Goal: Communication & Community: Answer question/provide support

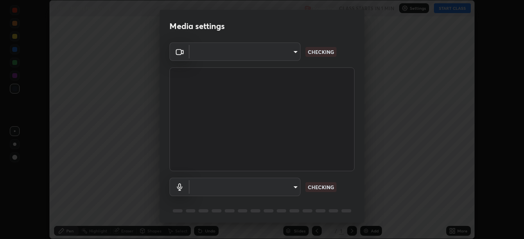
scroll to position [239, 524]
type input "68d9d13b9dc81962e820b4509988bcc698f4750afe62a078f2ac76e4153b94a6"
click at [291, 190] on body "Erase all IUPAC NOMENCLATURE Recording CLASS STARTS IN 1 MIN Settings START CLA…" at bounding box center [262, 119] width 524 height 239
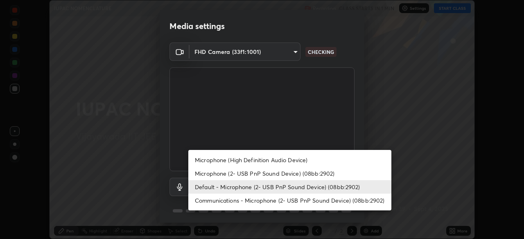
click at [275, 161] on li "Microphone (High Definition Audio Device)" at bounding box center [289, 161] width 203 height 14
type input "d88e5aba456945c03e470e686261cfc928bbc9042f0126afb6dc06422c129e28"
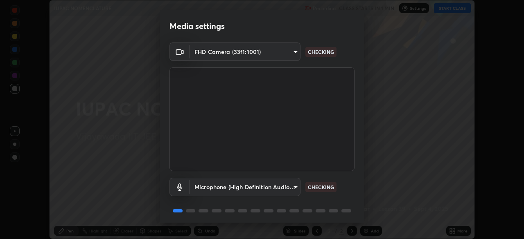
scroll to position [29, 0]
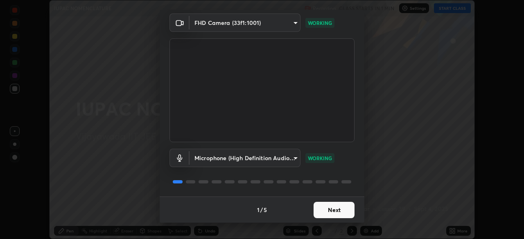
click at [334, 217] on button "Next" at bounding box center [334, 210] width 41 height 16
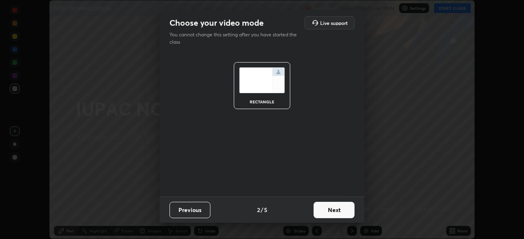
click at [338, 213] on button "Next" at bounding box center [334, 210] width 41 height 16
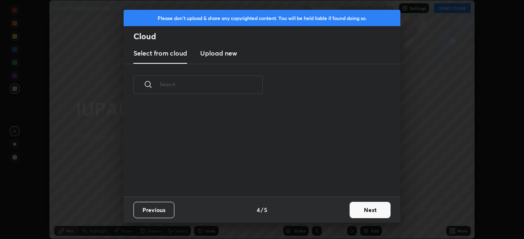
click at [344, 213] on div "Previous 4 / 5 Next" at bounding box center [262, 210] width 277 height 26
click at [368, 210] on button "Next" at bounding box center [370, 210] width 41 height 16
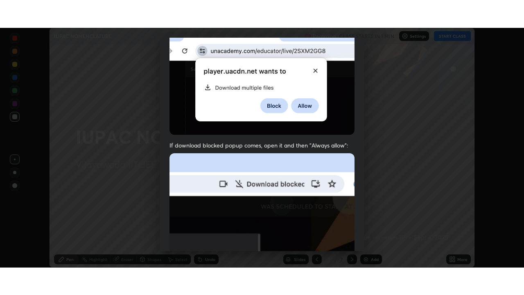
scroll to position [196, 0]
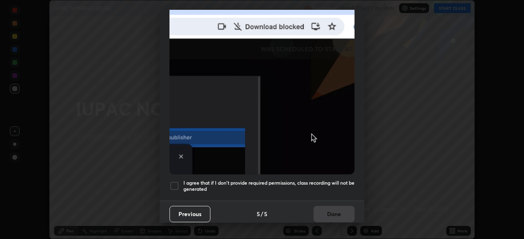
click at [174, 183] on div at bounding box center [174, 186] width 10 height 10
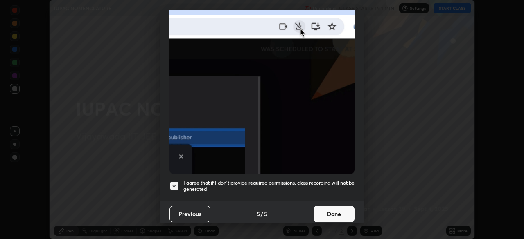
click at [326, 208] on button "Done" at bounding box center [334, 214] width 41 height 16
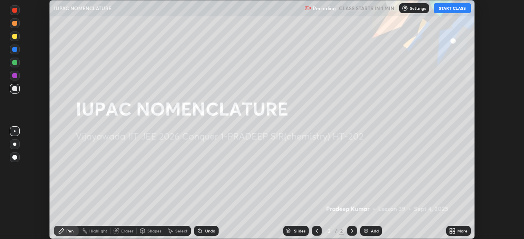
click at [452, 12] on button "START CLASS" at bounding box center [452, 8] width 37 height 10
click at [453, 228] on icon at bounding box center [452, 231] width 7 height 7
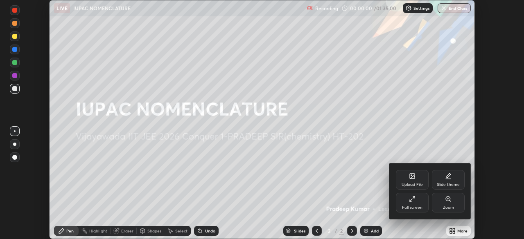
click at [413, 205] on div "Full screen" at bounding box center [412, 203] width 33 height 20
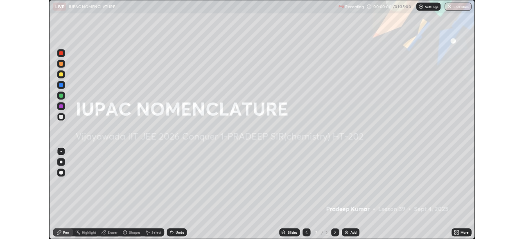
scroll to position [295, 524]
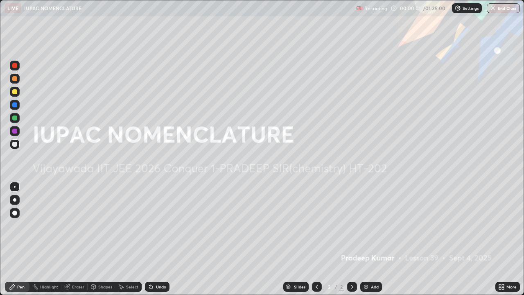
click at [369, 239] on div "Add" at bounding box center [371, 287] width 22 height 10
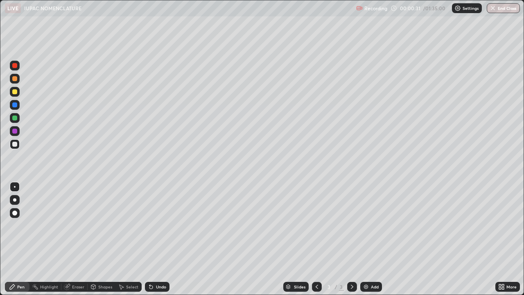
click at [50, 239] on div "Highlight" at bounding box center [49, 287] width 18 height 4
click at [20, 239] on div "Pen" at bounding box center [20, 287] width 7 height 4
click at [13, 93] on div at bounding box center [14, 91] width 5 height 5
click at [154, 239] on div "Undo" at bounding box center [157, 287] width 25 height 10
click at [48, 239] on div "Highlight" at bounding box center [49, 287] width 18 height 4
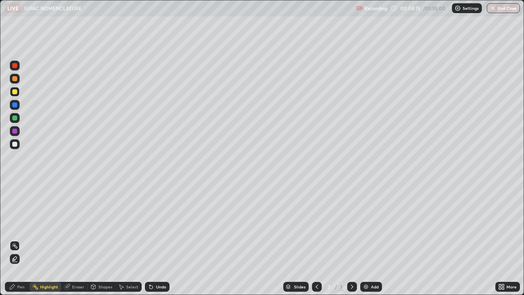
click at [15, 146] on div at bounding box center [14, 144] width 5 height 5
click at [21, 239] on div "Pen" at bounding box center [20, 287] width 7 height 4
click at [159, 239] on div "Undo" at bounding box center [161, 287] width 10 height 4
click at [18, 82] on div at bounding box center [15, 79] width 10 height 10
click at [15, 92] on div at bounding box center [14, 91] width 5 height 5
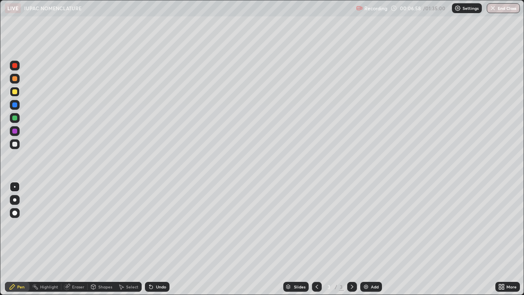
click at [50, 239] on div "Highlight" at bounding box center [49, 287] width 18 height 4
click at [15, 118] on div at bounding box center [14, 117] width 5 height 5
click at [14, 146] on div at bounding box center [14, 144] width 5 height 5
click at [20, 239] on div "Pen" at bounding box center [20, 287] width 7 height 4
click at [47, 239] on div "Highlight" at bounding box center [49, 287] width 18 height 4
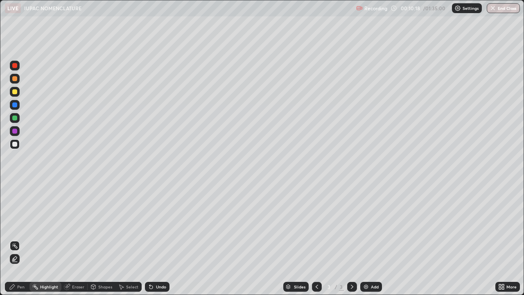
click at [16, 94] on div at bounding box center [14, 91] width 5 height 5
click at [23, 239] on div "Pen" at bounding box center [20, 287] width 7 height 4
click at [370, 239] on div "Add" at bounding box center [371, 287] width 22 height 10
click at [12, 143] on div at bounding box center [14, 144] width 5 height 5
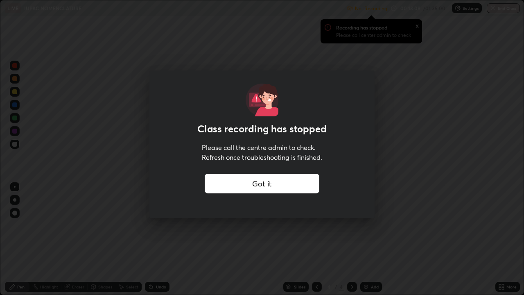
click at [276, 179] on div "Got it" at bounding box center [262, 184] width 115 height 20
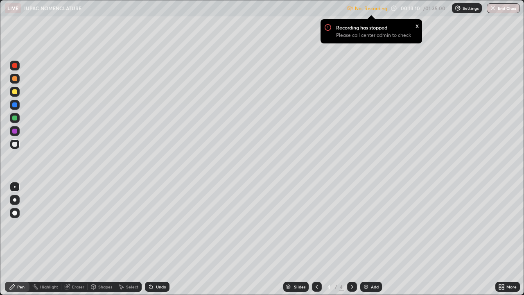
click at [503, 239] on icon at bounding box center [503, 285] width 2 height 2
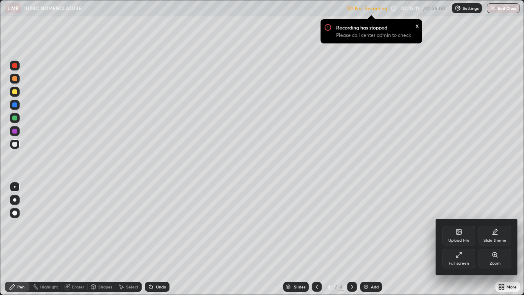
click at [460, 239] on div "Full screen" at bounding box center [459, 258] width 33 height 20
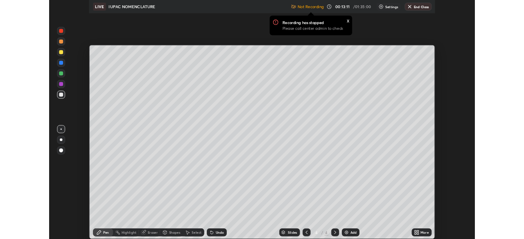
scroll to position [40698, 40413]
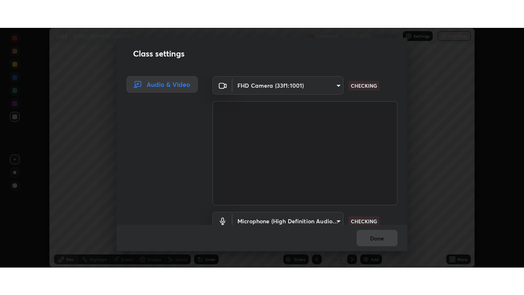
scroll to position [37, 0]
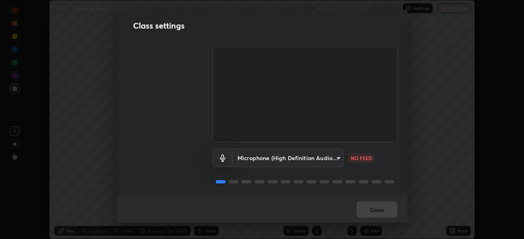
click at [316, 157] on body "Erase all LIVE IUPAC NOMENCLATURE Recording 00:13:32 / 01:35:00 Settings End Cl…" at bounding box center [262, 119] width 524 height 239
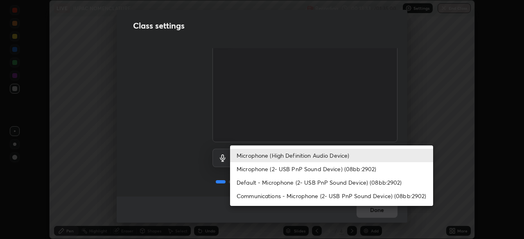
click at [304, 169] on li "Microphone (2- USB PnP Sound Device) (08bb:2902)" at bounding box center [331, 170] width 203 height 14
type input "2bcf6cf424e7d8376b3d436c5d534cfd8bb05009513ab24322313eb0c40550fa"
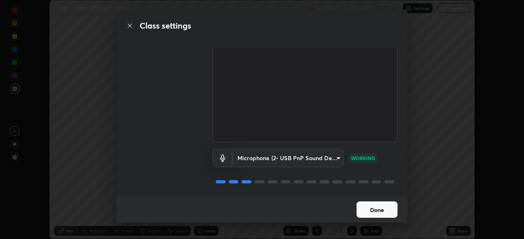
click at [376, 210] on button "Done" at bounding box center [377, 210] width 41 height 16
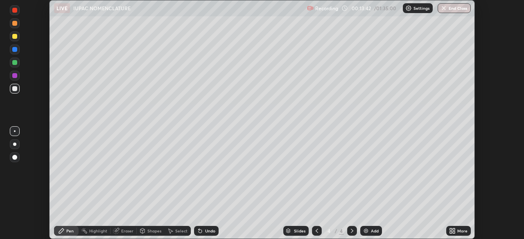
click at [451, 233] on icon at bounding box center [451, 233] width 2 height 2
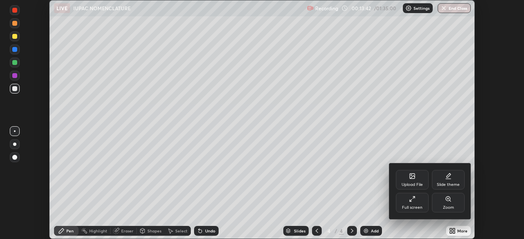
click at [413, 207] on div "Full screen" at bounding box center [412, 208] width 20 height 4
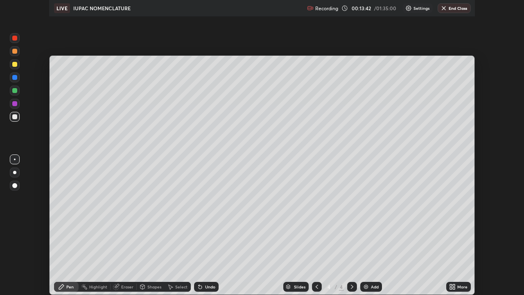
scroll to position [295, 524]
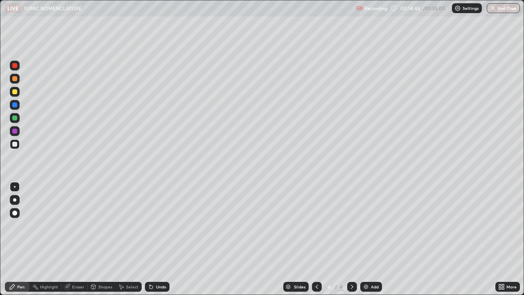
click at [14, 96] on div at bounding box center [15, 92] width 10 height 10
click at [46, 239] on div "Highlight" at bounding box center [49, 287] width 18 height 4
click at [16, 239] on div "Pen" at bounding box center [17, 287] width 25 height 10
click at [16, 144] on div at bounding box center [14, 144] width 5 height 5
click at [366, 239] on img at bounding box center [366, 286] width 7 height 7
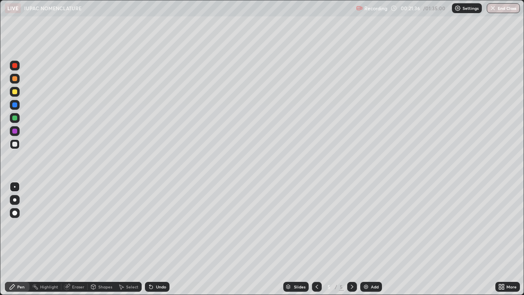
click at [15, 93] on div at bounding box center [14, 91] width 5 height 5
click at [18, 147] on div at bounding box center [15, 144] width 10 height 10
click at [156, 239] on div "Undo" at bounding box center [157, 287] width 25 height 10
click at [158, 239] on div "Undo" at bounding box center [161, 287] width 10 height 4
click at [316, 239] on icon at bounding box center [317, 286] width 7 height 7
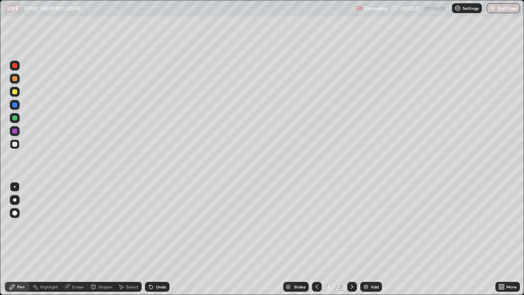
click at [316, 239] on icon at bounding box center [317, 286] width 7 height 7
click at [318, 239] on div at bounding box center [317, 287] width 10 height 10
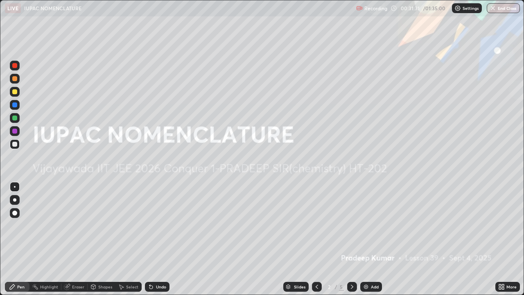
click at [352, 239] on icon at bounding box center [352, 286] width 7 height 7
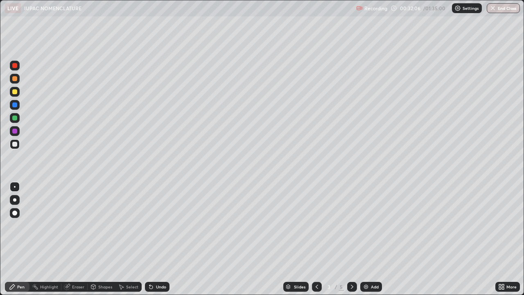
click at [159, 239] on div "Undo" at bounding box center [157, 287] width 25 height 10
click at [16, 92] on div at bounding box center [14, 91] width 5 height 5
click at [15, 118] on div at bounding box center [14, 117] width 5 height 5
click at [16, 144] on div at bounding box center [14, 144] width 5 height 5
click at [351, 239] on icon at bounding box center [352, 286] width 7 height 7
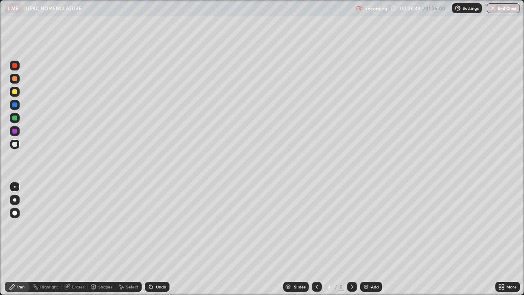
click at [158, 239] on div "Undo" at bounding box center [161, 287] width 10 height 4
click at [159, 239] on div "Undo" at bounding box center [161, 287] width 10 height 4
click at [356, 239] on div at bounding box center [352, 287] width 10 height 10
click at [368, 239] on img at bounding box center [366, 286] width 7 height 7
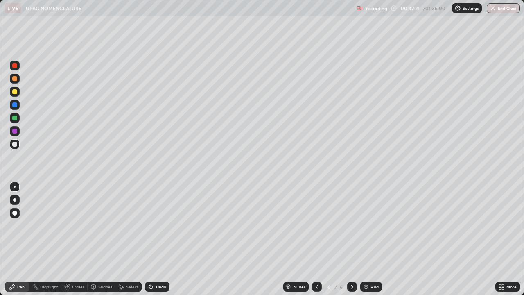
click at [154, 239] on div "Undo" at bounding box center [157, 287] width 25 height 10
click at [157, 239] on div "Undo" at bounding box center [161, 287] width 10 height 4
click at [154, 239] on div "Undo" at bounding box center [157, 287] width 25 height 10
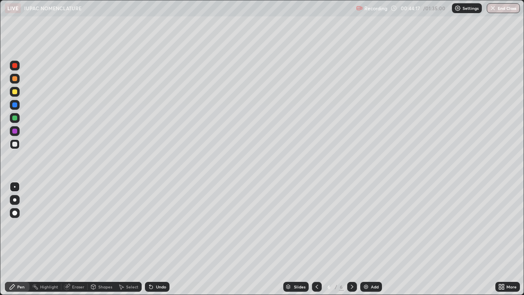
click at [150, 239] on icon at bounding box center [150, 286] width 3 height 3
click at [149, 239] on icon at bounding box center [151, 286] width 7 height 7
click at [148, 239] on icon at bounding box center [151, 286] width 7 height 7
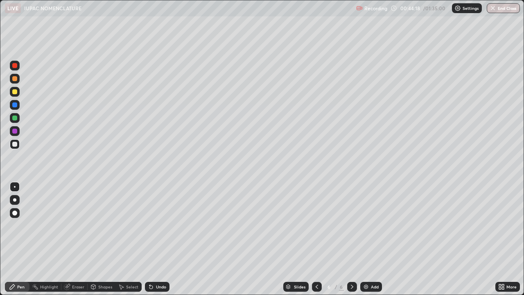
click at [150, 239] on icon at bounding box center [150, 286] width 3 height 3
click at [149, 239] on icon at bounding box center [150, 286] width 3 height 3
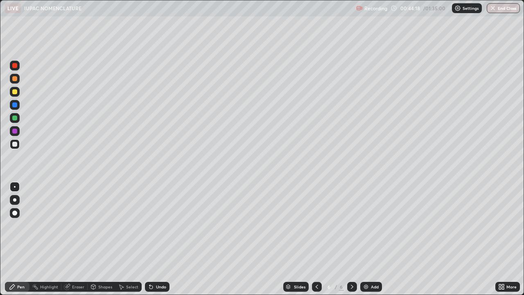
click at [149, 239] on icon at bounding box center [150, 286] width 3 height 3
click at [13, 92] on div at bounding box center [14, 91] width 5 height 5
click at [162, 239] on div "Undo" at bounding box center [157, 287] width 25 height 10
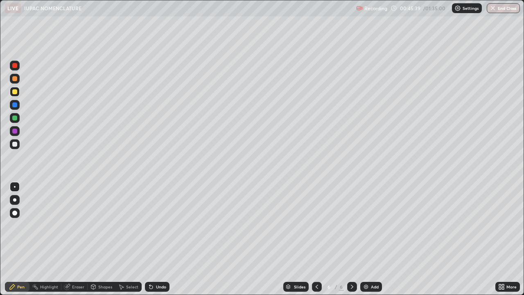
click at [51, 239] on div "Highlight" at bounding box center [45, 287] width 32 height 10
click at [15, 144] on div at bounding box center [14, 144] width 5 height 5
click at [16, 93] on div at bounding box center [14, 91] width 5 height 5
click at [18, 239] on div "Pen" at bounding box center [20, 287] width 7 height 4
click at [54, 239] on div "Highlight" at bounding box center [49, 287] width 18 height 4
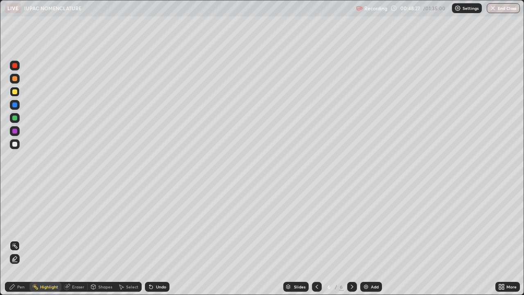
click at [18, 239] on div "Pen" at bounding box center [20, 287] width 7 height 4
click at [368, 239] on img at bounding box center [366, 286] width 7 height 7
click at [16, 146] on div at bounding box center [14, 144] width 5 height 5
click at [18, 95] on div at bounding box center [15, 92] width 10 height 10
click at [159, 239] on div "Undo" at bounding box center [157, 287] width 25 height 10
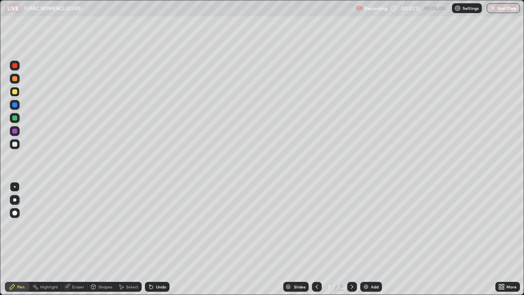
click at [44, 239] on div "Highlight" at bounding box center [49, 287] width 18 height 4
click at [154, 239] on div "Undo" at bounding box center [157, 287] width 25 height 10
click at [16, 239] on div "Pen" at bounding box center [17, 287] width 25 height 10
click at [46, 239] on div "Highlight" at bounding box center [45, 287] width 32 height 10
click at [18, 239] on div "Pen" at bounding box center [20, 287] width 7 height 4
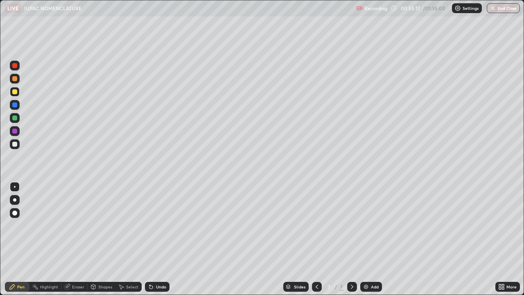
click at [15, 144] on div at bounding box center [14, 144] width 5 height 5
click at [316, 239] on icon at bounding box center [317, 287] width 2 height 4
click at [316, 239] on icon at bounding box center [317, 286] width 7 height 7
click at [314, 239] on div at bounding box center [317, 287] width 10 height 10
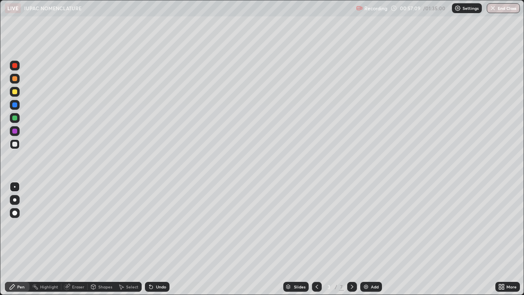
click at [315, 239] on div at bounding box center [317, 287] width 10 height 10
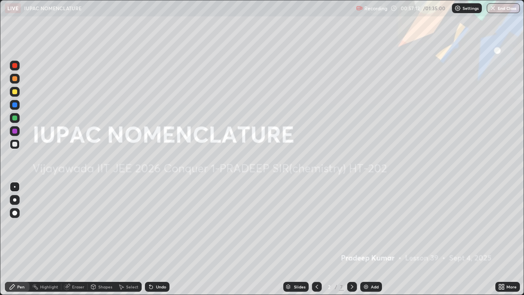
click at [350, 239] on icon at bounding box center [352, 286] width 7 height 7
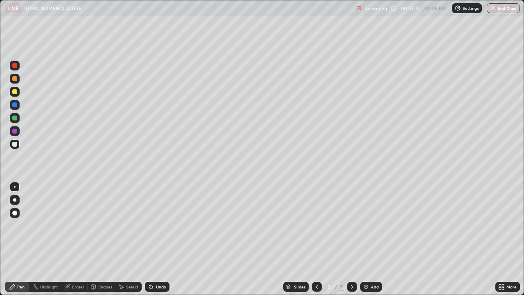
click at [16, 119] on div at bounding box center [14, 117] width 5 height 5
click at [77, 239] on div "Eraser" at bounding box center [78, 287] width 12 height 4
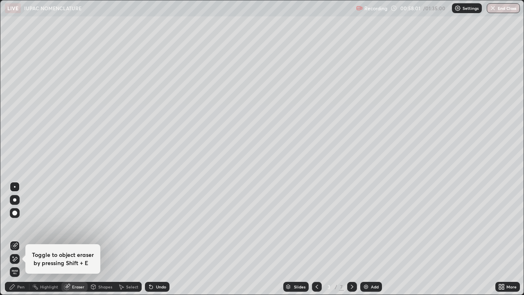
click at [19, 239] on div "Pen" at bounding box center [20, 287] width 7 height 4
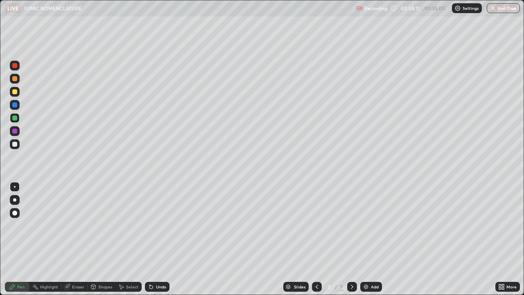
click at [156, 239] on div "Undo" at bounding box center [161, 287] width 10 height 4
click at [155, 239] on div "Undo" at bounding box center [157, 287] width 25 height 10
click at [158, 239] on div "Undo" at bounding box center [157, 287] width 25 height 10
click at [157, 239] on div "Undo" at bounding box center [161, 287] width 10 height 4
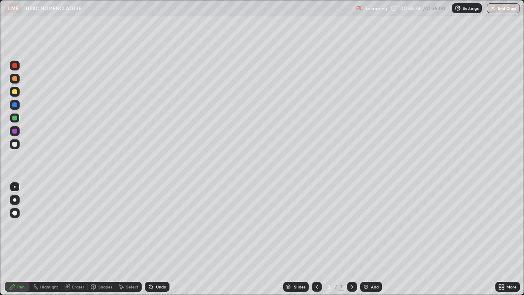
click at [154, 239] on div "Undo" at bounding box center [157, 287] width 25 height 10
click at [156, 239] on div "Undo" at bounding box center [157, 287] width 25 height 10
click at [351, 239] on icon at bounding box center [352, 286] width 7 height 7
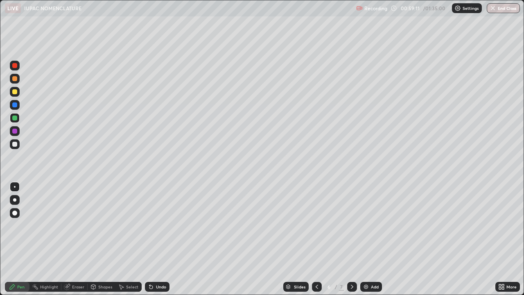
click at [353, 239] on icon at bounding box center [352, 286] width 7 height 7
click at [352, 239] on icon at bounding box center [352, 286] width 7 height 7
click at [369, 239] on div "Add" at bounding box center [371, 287] width 22 height 10
click at [17, 90] on div at bounding box center [14, 91] width 5 height 5
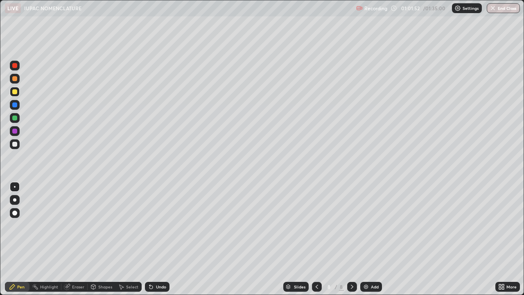
click at [14, 147] on div at bounding box center [15, 144] width 10 height 10
click at [157, 239] on div "Undo" at bounding box center [161, 287] width 10 height 4
click at [158, 239] on div "Undo" at bounding box center [161, 287] width 10 height 4
click at [366, 239] on img at bounding box center [366, 286] width 7 height 7
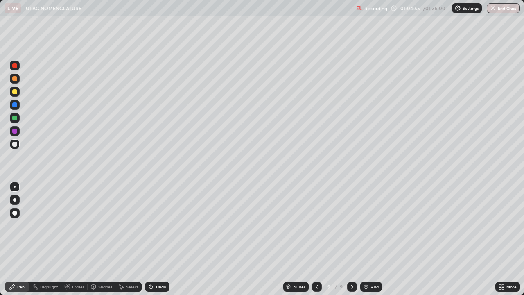
click at [15, 92] on div at bounding box center [14, 91] width 5 height 5
click at [16, 91] on div at bounding box center [14, 91] width 5 height 5
click at [16, 146] on div at bounding box center [14, 144] width 5 height 5
click at [157, 239] on div "Undo" at bounding box center [157, 287] width 25 height 10
click at [14, 90] on div at bounding box center [14, 91] width 5 height 5
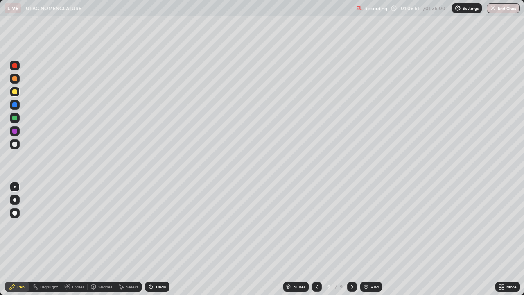
click at [75, 239] on div "Eraser" at bounding box center [78, 287] width 12 height 4
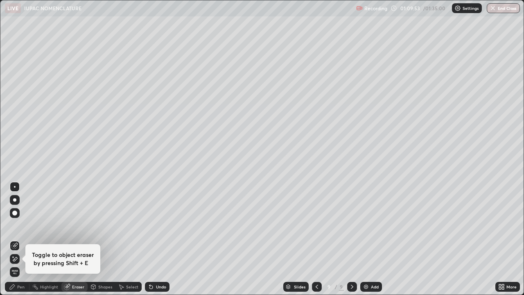
click at [21, 239] on div "Pen" at bounding box center [20, 287] width 7 height 4
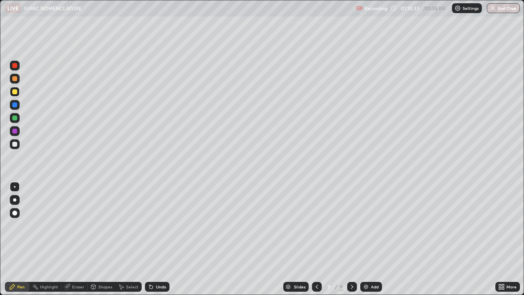
click at [162, 239] on div "Undo" at bounding box center [161, 287] width 10 height 4
click at [80, 239] on div "Eraser" at bounding box center [78, 287] width 12 height 4
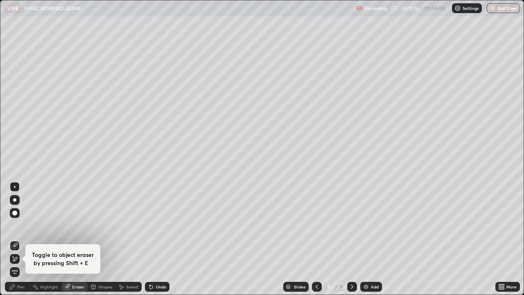
click at [18, 239] on div "Pen" at bounding box center [17, 287] width 25 height 10
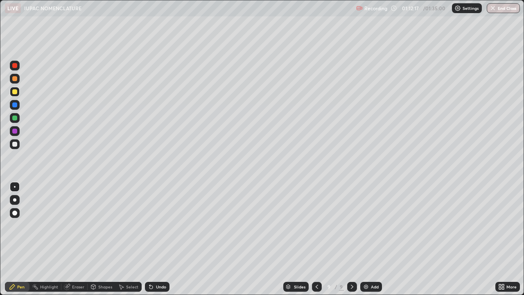
click at [371, 239] on div "Add" at bounding box center [375, 287] width 8 height 4
click at [14, 146] on div at bounding box center [14, 144] width 5 height 5
click at [163, 239] on div "Undo" at bounding box center [161, 287] width 10 height 4
click at [162, 239] on div "Undo" at bounding box center [161, 287] width 10 height 4
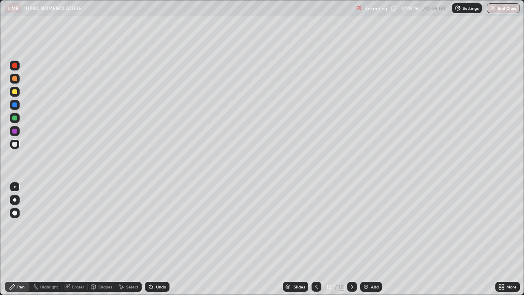
click at [153, 239] on icon at bounding box center [151, 286] width 7 height 7
click at [153, 239] on div "Undo" at bounding box center [157, 287] width 25 height 10
click at [150, 239] on icon at bounding box center [150, 286] width 3 height 3
click at [152, 239] on icon at bounding box center [151, 286] width 7 height 7
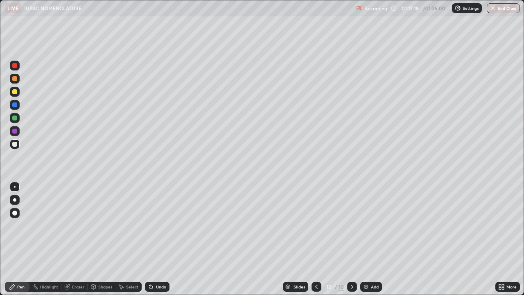
click at [153, 239] on div "Undo" at bounding box center [157, 287] width 25 height 10
click at [156, 239] on div "Undo" at bounding box center [161, 287] width 10 height 4
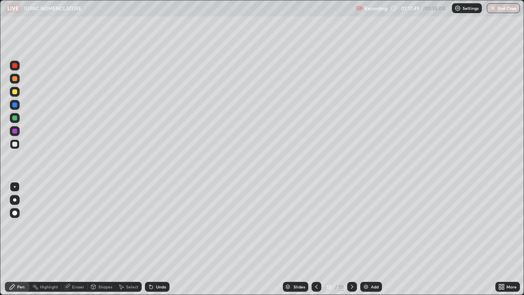
click at [156, 239] on div "Undo" at bounding box center [157, 287] width 25 height 10
click at [157, 239] on div "Undo" at bounding box center [161, 287] width 10 height 4
click at [160, 239] on div "Undo" at bounding box center [161, 287] width 10 height 4
click at [160, 239] on div "Undo" at bounding box center [157, 287] width 25 height 10
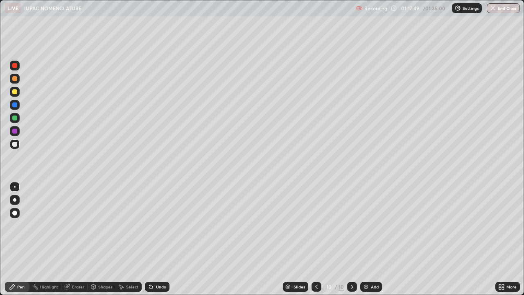
click at [160, 239] on div "Undo" at bounding box center [157, 287] width 25 height 10
click at [160, 239] on div "Undo" at bounding box center [161, 287] width 10 height 4
click at [162, 239] on div "Undo" at bounding box center [157, 287] width 25 height 10
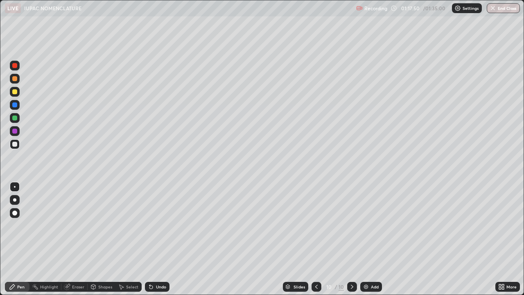
click at [161, 239] on div "Undo" at bounding box center [157, 287] width 25 height 10
click at [159, 239] on div "Undo" at bounding box center [161, 287] width 10 height 4
click at [157, 239] on div "Undo" at bounding box center [161, 287] width 10 height 4
click at [154, 239] on div "Undo" at bounding box center [157, 287] width 25 height 10
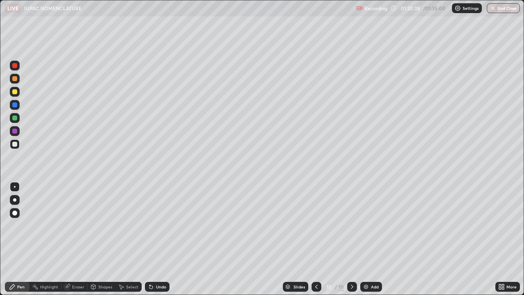
click at [154, 239] on div "Undo" at bounding box center [157, 287] width 25 height 10
click at [156, 239] on div "Undo" at bounding box center [157, 287] width 25 height 10
click at [154, 239] on div "Undo" at bounding box center [157, 287] width 25 height 10
click at [155, 239] on div "Undo" at bounding box center [157, 287] width 25 height 10
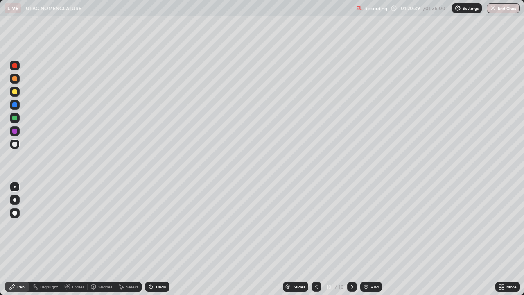
click at [154, 239] on div "Undo" at bounding box center [157, 287] width 25 height 10
click at [163, 239] on div "Undo" at bounding box center [157, 287] width 25 height 10
click at [159, 239] on div "Undo" at bounding box center [161, 287] width 10 height 4
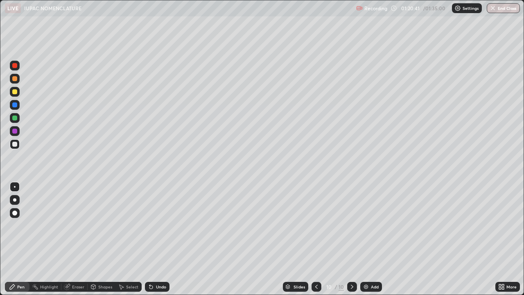
click at [158, 239] on div "Undo" at bounding box center [157, 287] width 25 height 10
click at [368, 239] on img at bounding box center [366, 286] width 7 height 7
click at [18, 93] on div at bounding box center [15, 92] width 10 height 10
click at [17, 119] on div at bounding box center [14, 117] width 5 height 5
click at [157, 239] on div "Undo" at bounding box center [161, 287] width 10 height 4
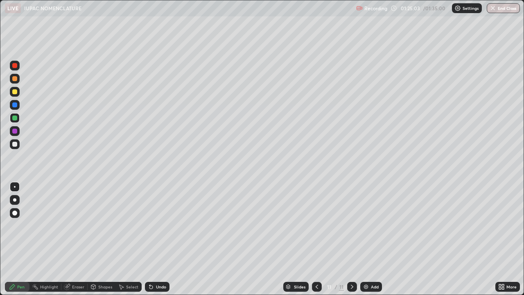
click at [157, 239] on div "Undo" at bounding box center [161, 287] width 10 height 4
click at [158, 239] on div "Undo" at bounding box center [161, 287] width 10 height 4
click at [157, 239] on div "Undo" at bounding box center [161, 287] width 10 height 4
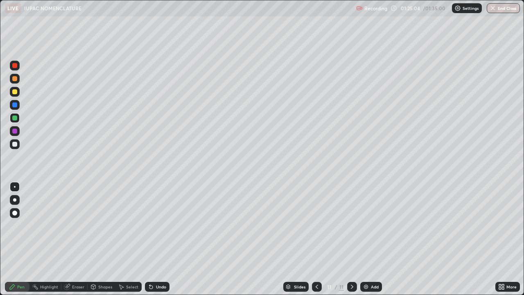
click at [157, 239] on div "Undo" at bounding box center [161, 287] width 10 height 4
click at [156, 239] on div "Undo" at bounding box center [161, 287] width 10 height 4
click at [157, 239] on div "Undo" at bounding box center [157, 287] width 25 height 10
click at [17, 145] on div at bounding box center [14, 144] width 5 height 5
click at [369, 239] on div "Add" at bounding box center [371, 287] width 22 height 10
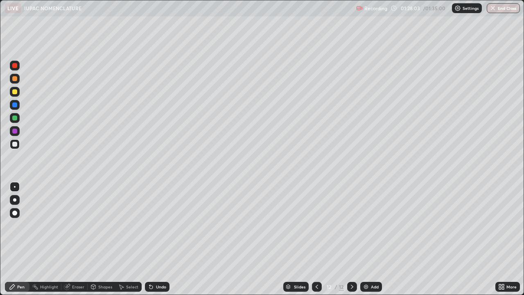
click at [51, 239] on div "Highlight" at bounding box center [49, 287] width 18 height 4
click at [14, 91] on div at bounding box center [14, 91] width 5 height 5
click at [16, 239] on div "Pen" at bounding box center [17, 287] width 25 height 10
click at [157, 239] on div "Undo" at bounding box center [161, 287] width 10 height 4
click at [504, 9] on button "End Class" at bounding box center [504, 8] width 32 height 10
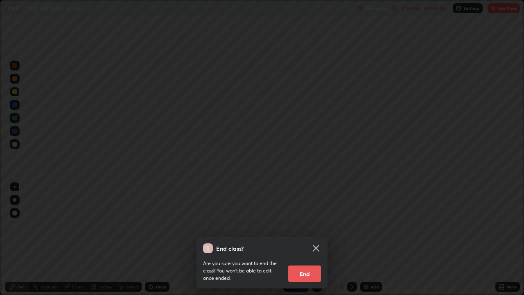
click at [299, 239] on button "End" at bounding box center [304, 273] width 33 height 16
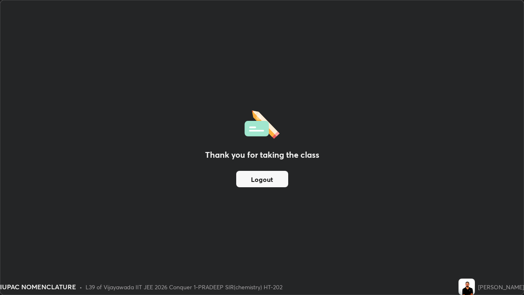
click at [258, 176] on button "Logout" at bounding box center [262, 179] width 52 height 16
